Goal: Task Accomplishment & Management: Manage account settings

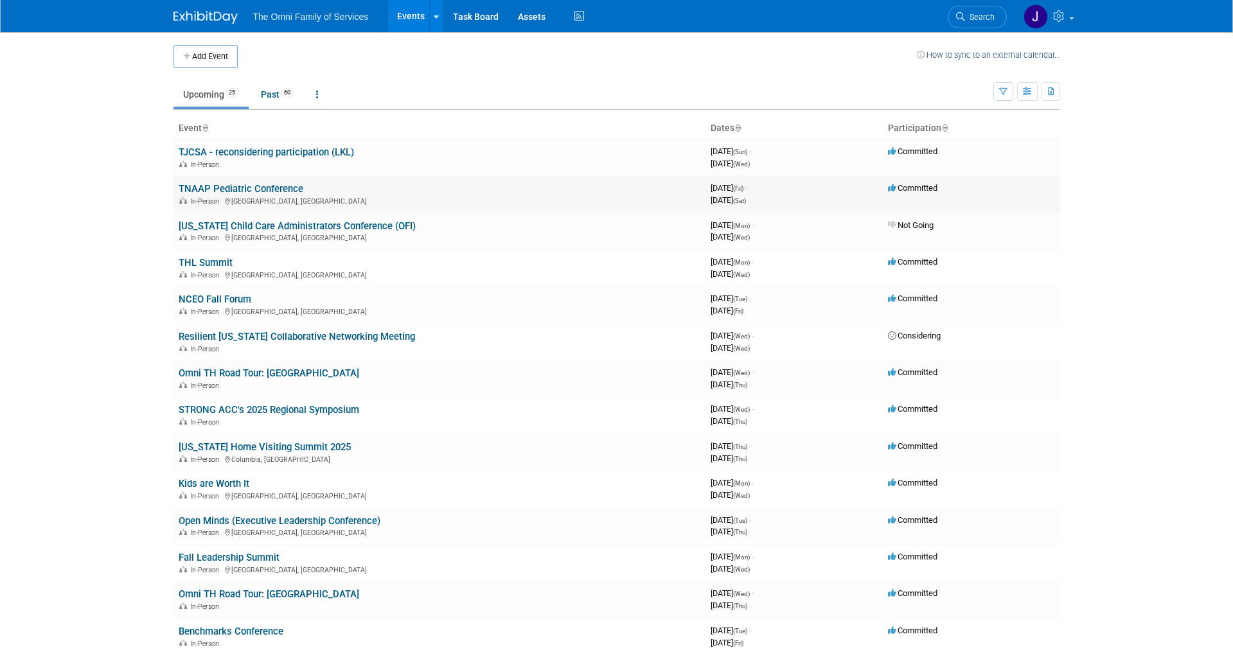
click at [221, 184] on link "TNAAP Pediatric Conference" at bounding box center [241, 189] width 125 height 12
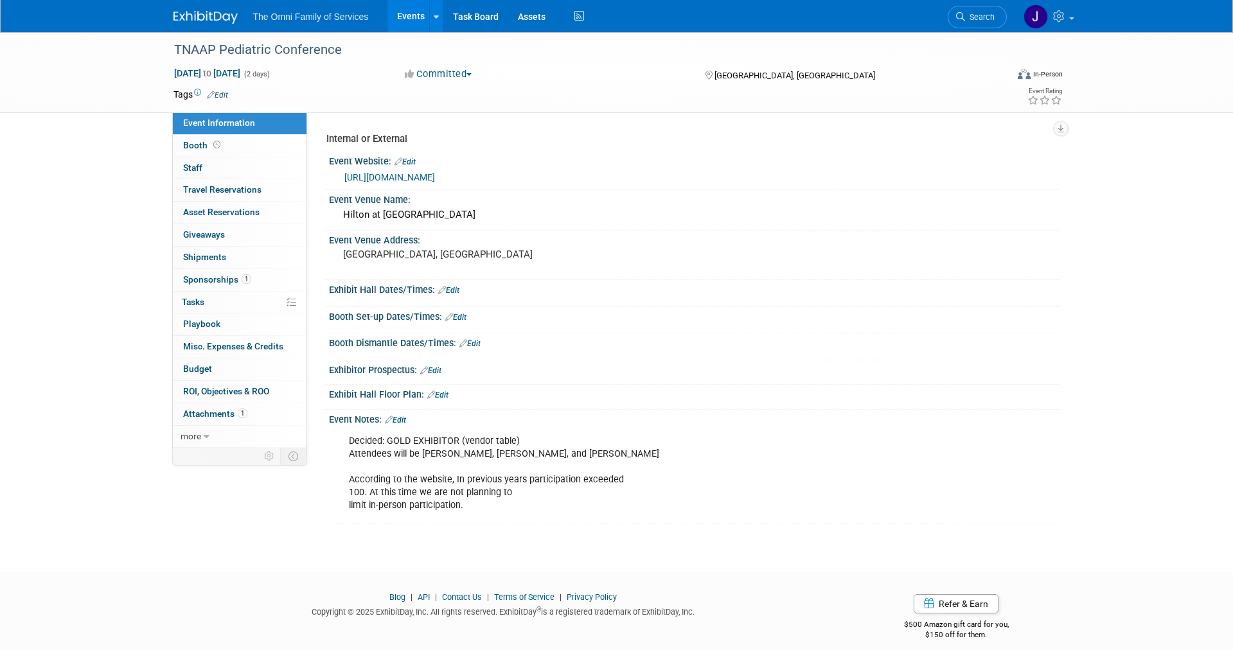
click at [472, 71] on button "Committed" at bounding box center [438, 73] width 76 height 13
click at [464, 129] on link "Not Going" at bounding box center [452, 131] width 102 height 18
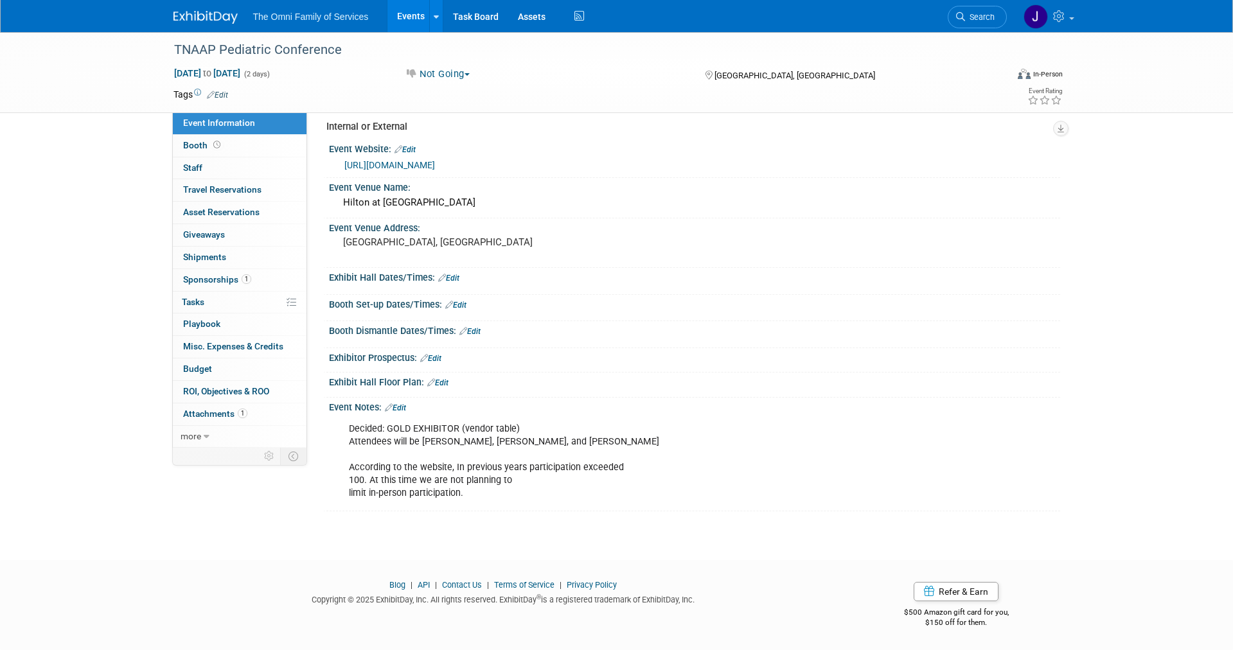
click at [400, 406] on link "Edit" at bounding box center [395, 408] width 21 height 9
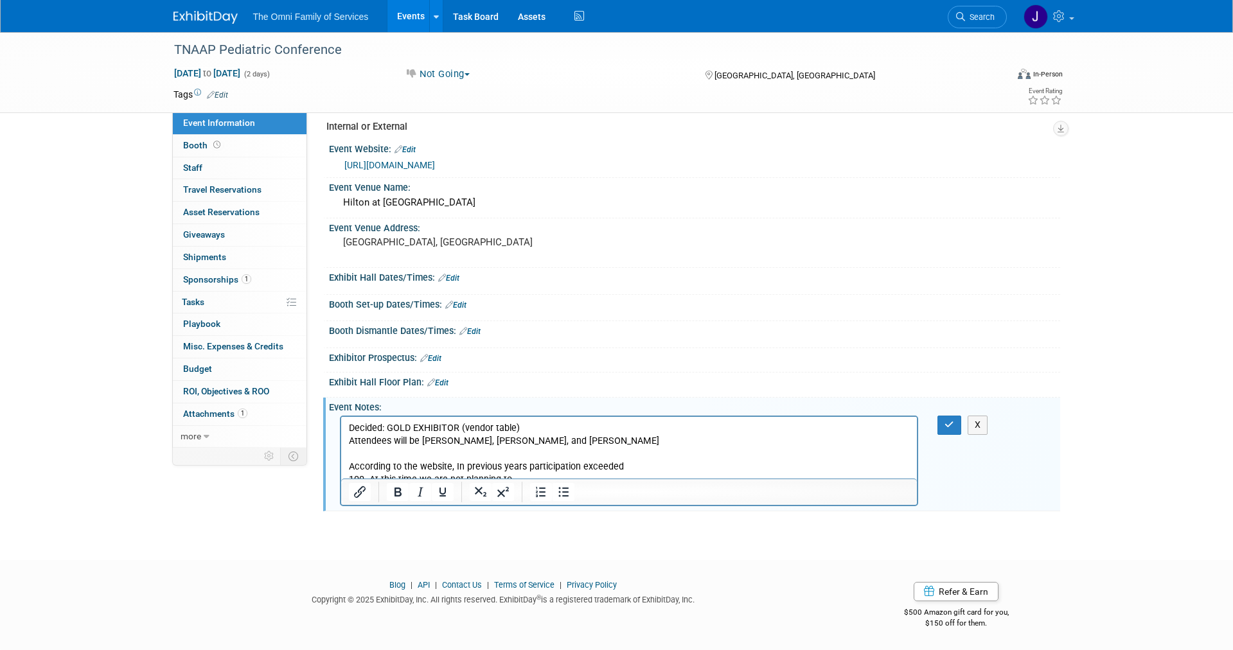
scroll to position [0, 0]
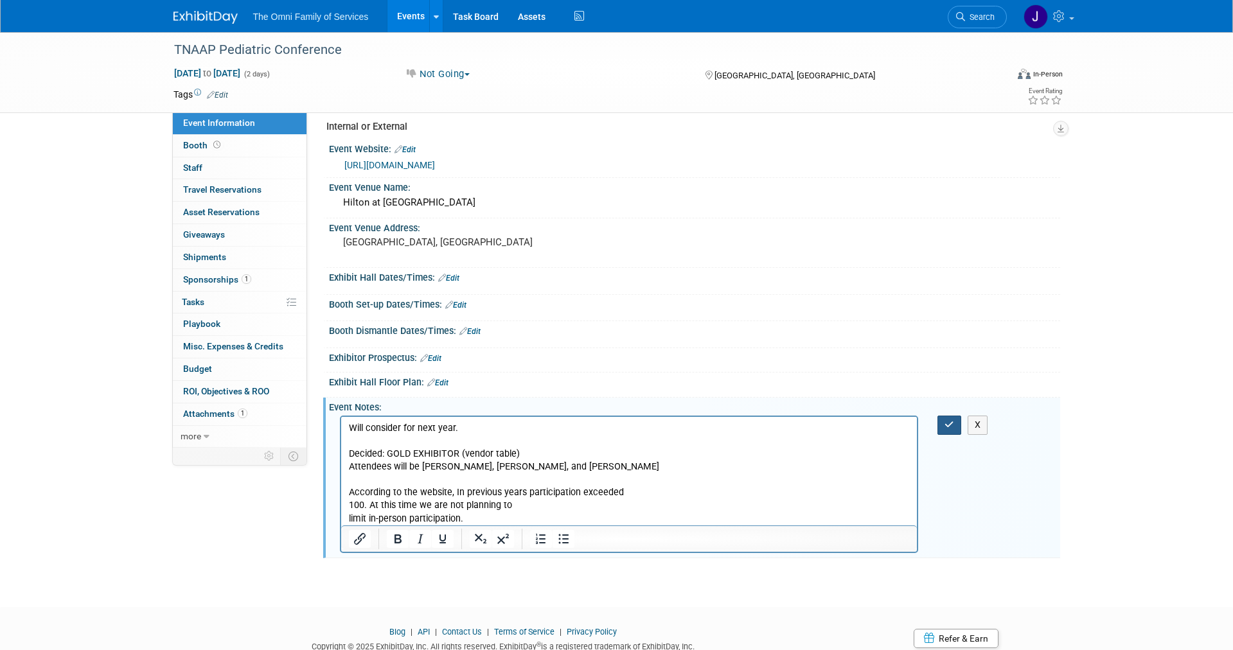
click at [947, 427] on icon "button" at bounding box center [950, 424] width 10 height 9
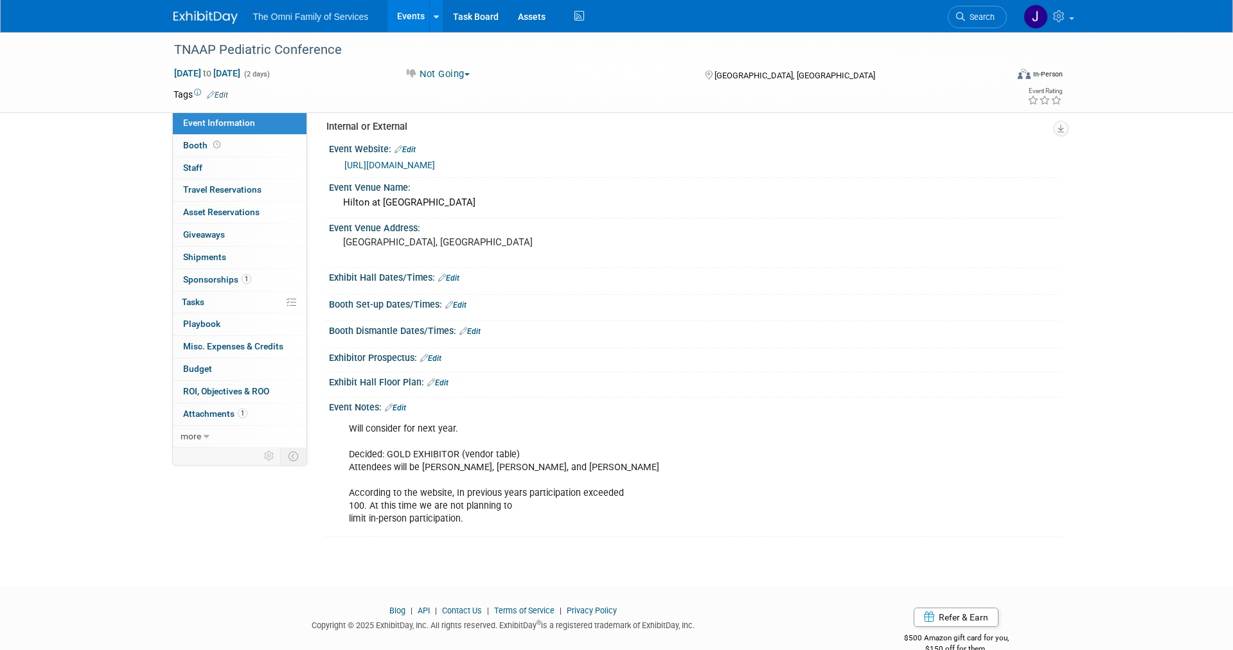
click at [398, 408] on link "Edit" at bounding box center [395, 408] width 21 height 9
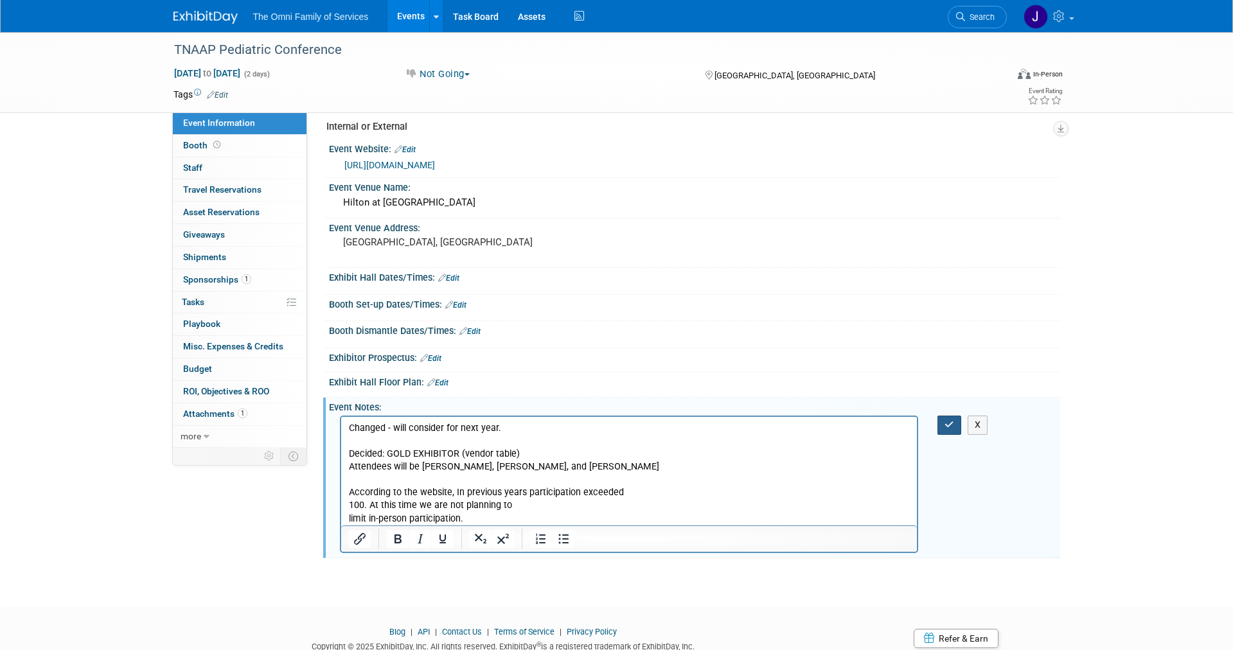
click at [947, 424] on icon "button" at bounding box center [950, 424] width 10 height 9
